Goal: Check status: Check status

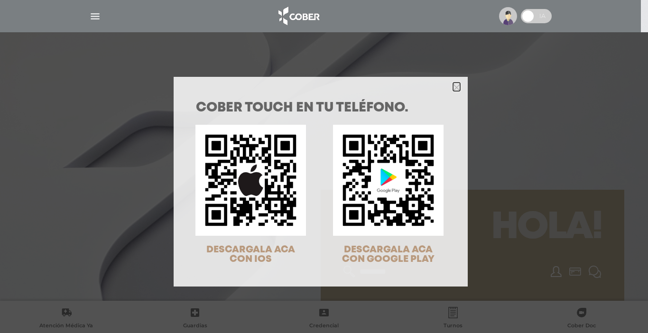
click at [453, 89] on icon "Close" at bounding box center [456, 87] width 7 height 7
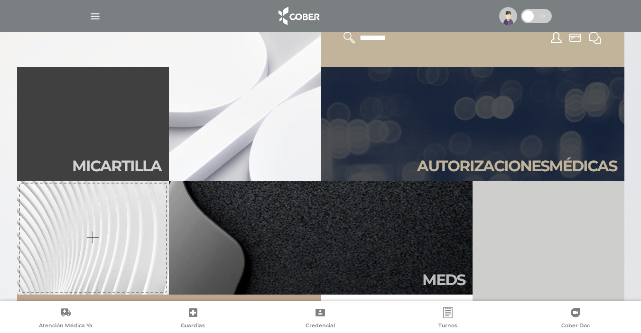
scroll to position [237, 0]
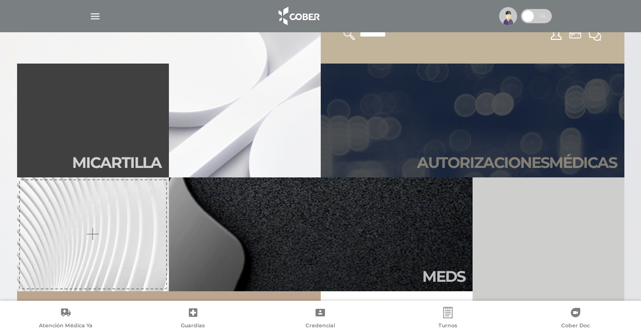
click at [536, 162] on h2 "Autori zaciones médicas" at bounding box center [517, 163] width 200 height 18
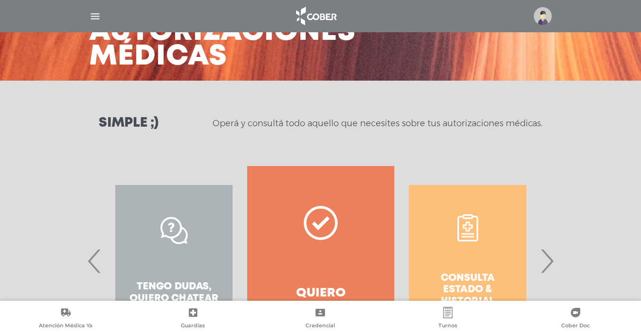
scroll to position [95, 0]
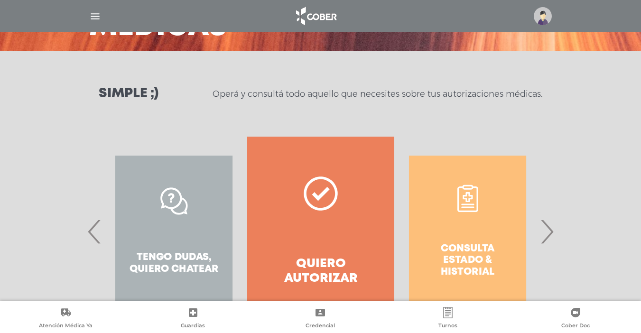
click at [470, 233] on div "Consulta estado & historial" at bounding box center [467, 232] width 147 height 190
click at [550, 232] on span "›" at bounding box center [547, 231] width 19 height 51
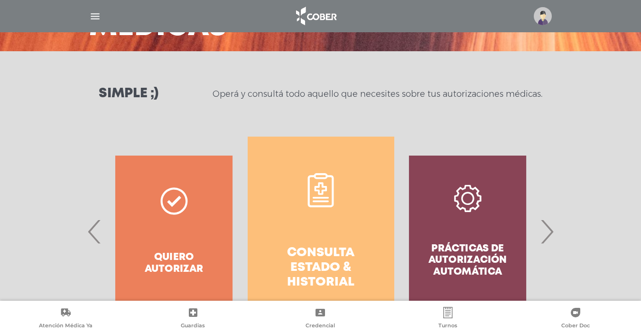
click at [309, 243] on link "Consulta estado & historial" at bounding box center [321, 232] width 147 height 190
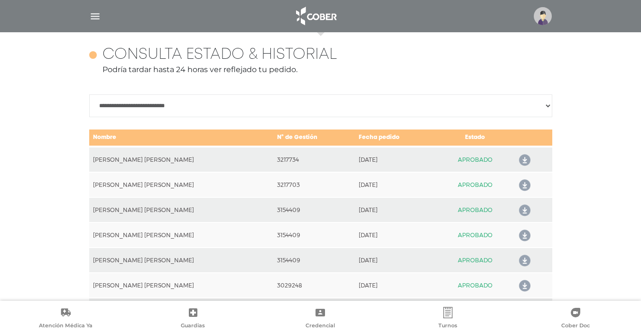
scroll to position [421, 0]
